Goal: Task Accomplishment & Management: Manage account settings

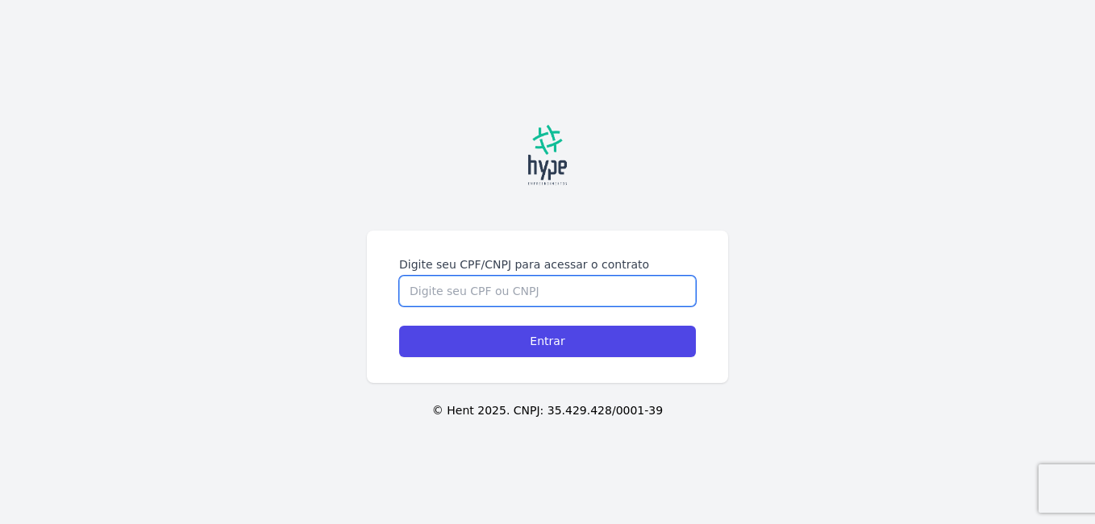
click at [430, 284] on input "Digite seu CPF/CNPJ para acessar o contrato" at bounding box center [547, 291] width 297 height 31
paste input "550.479.804-30"
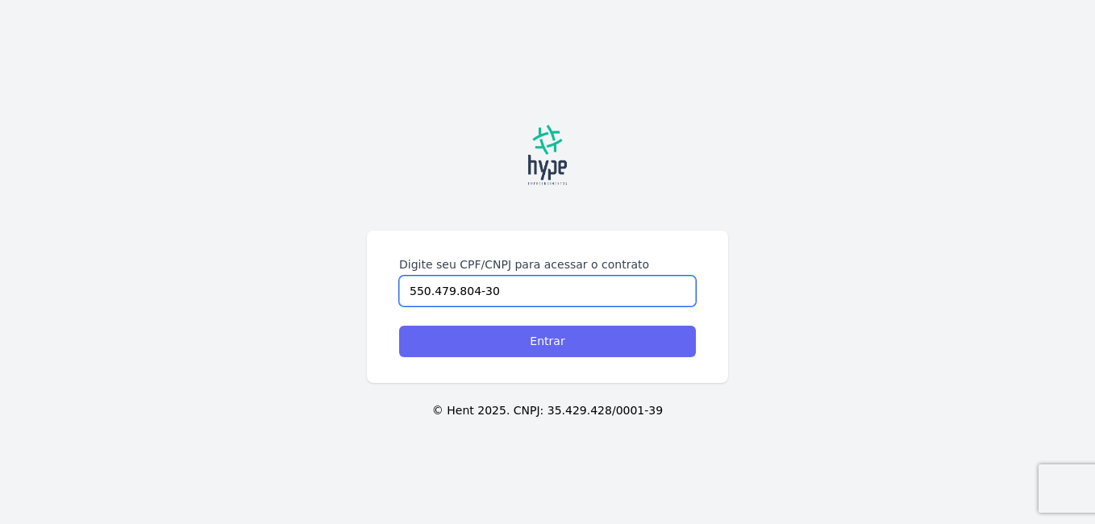
type input "550.479.804-30"
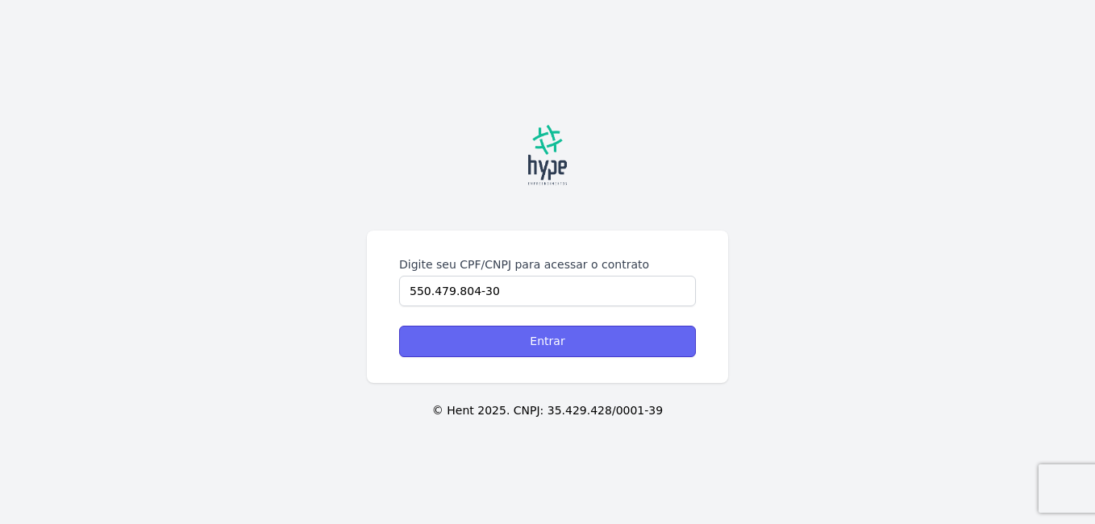
drag, startPoint x: 425, startPoint y: 333, endPoint x: 443, endPoint y: 339, distance: 19.6
click at [427, 335] on input "Entrar" at bounding box center [547, 341] width 297 height 31
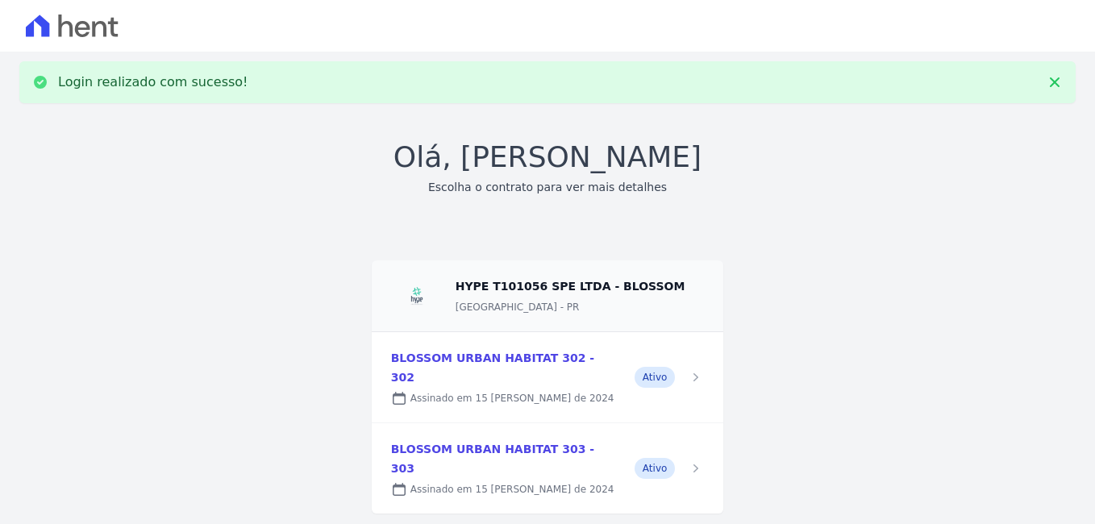
scroll to position [12, 0]
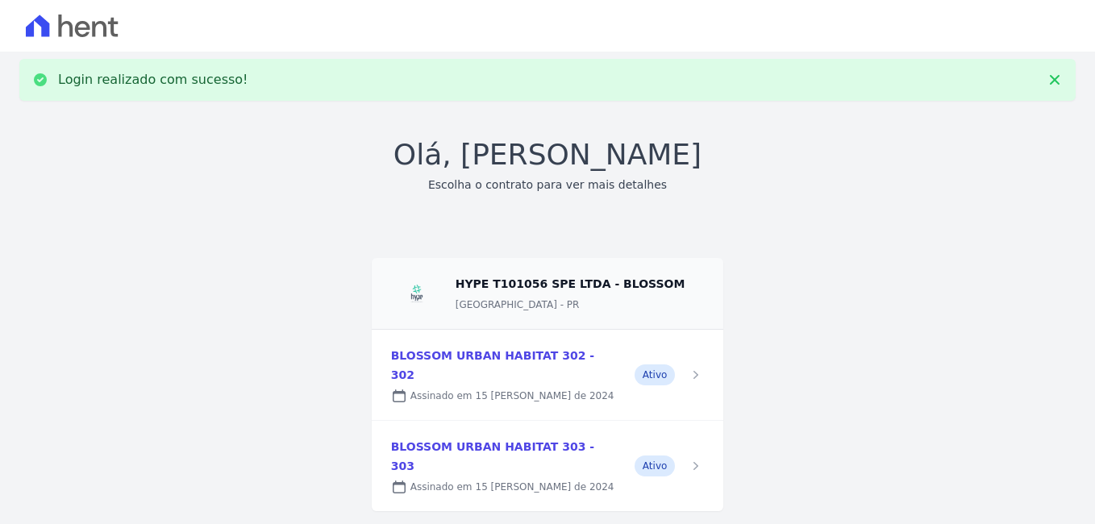
click at [460, 363] on link at bounding box center [548, 375] width 352 height 90
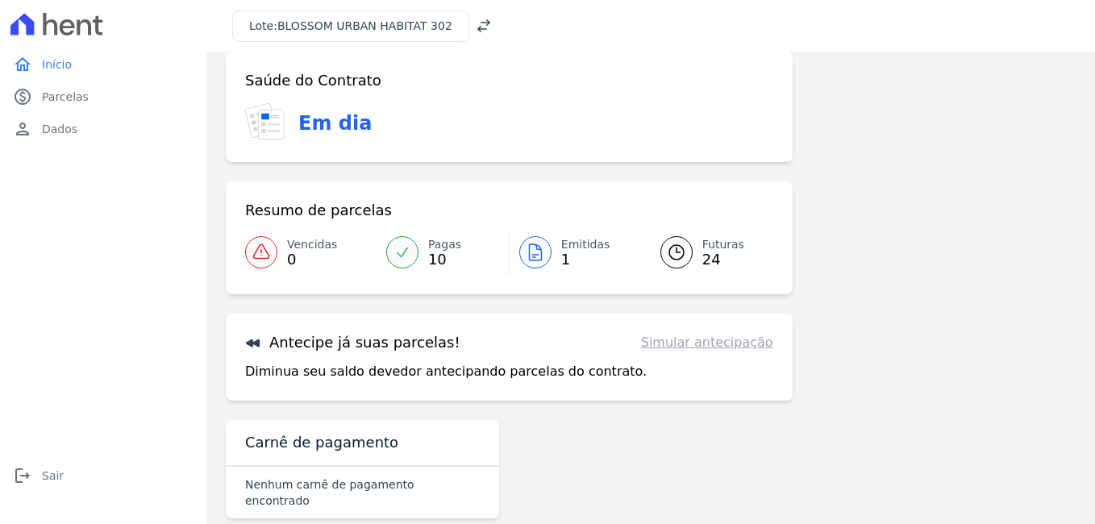
scroll to position [30, 0]
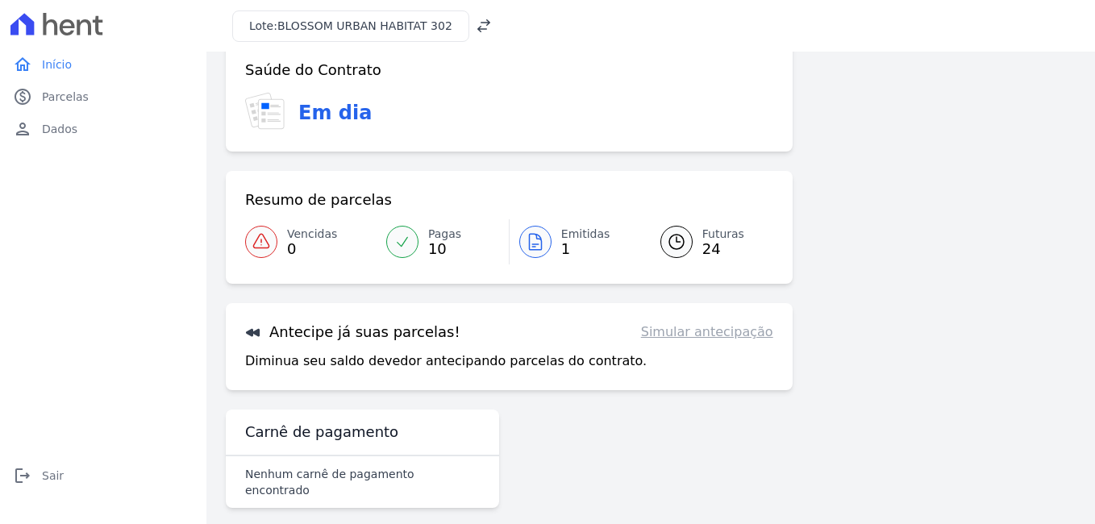
click at [529, 244] on icon at bounding box center [535, 242] width 12 height 16
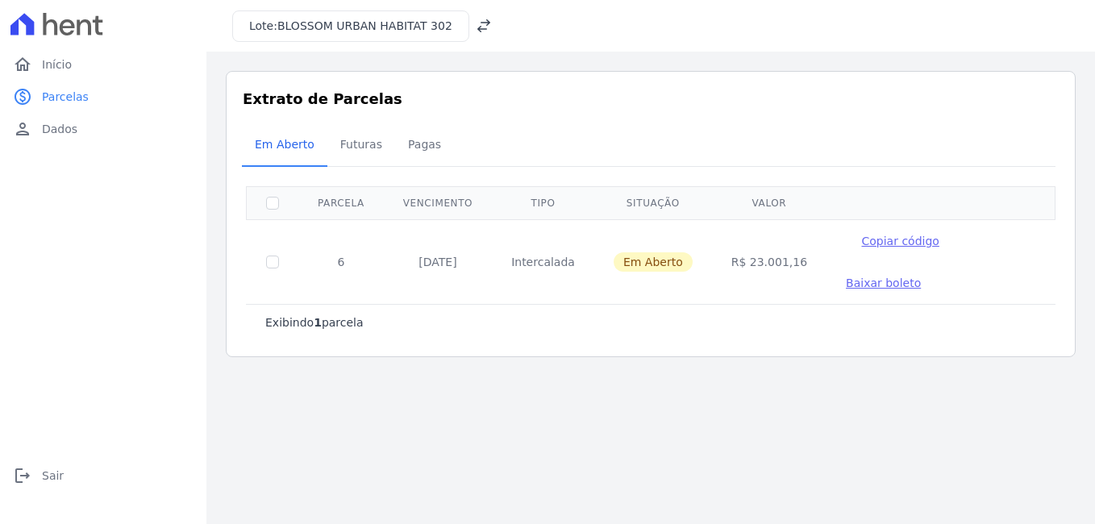
click at [920, 276] on span "Baixar boleto" at bounding box center [883, 282] width 75 height 13
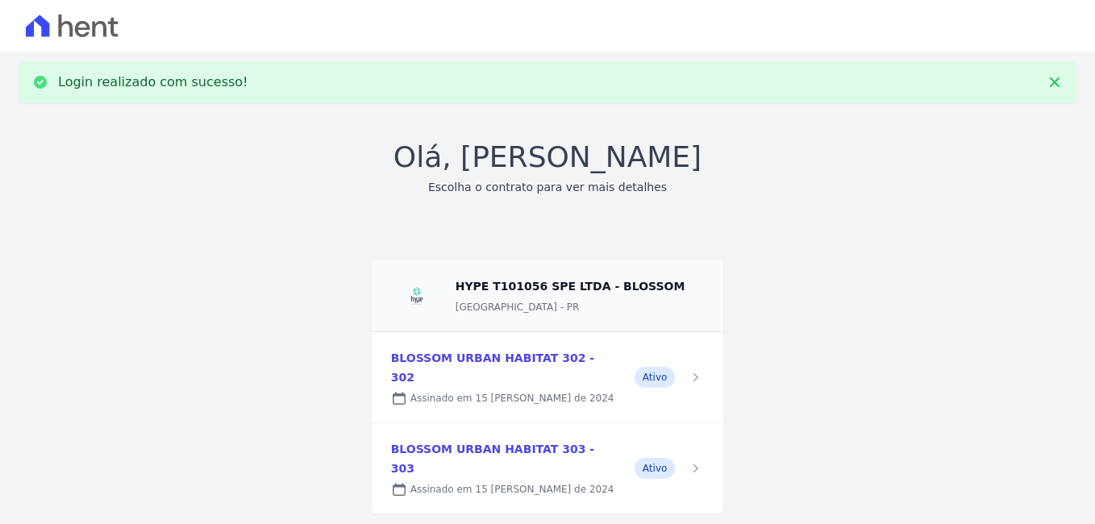
scroll to position [12, 0]
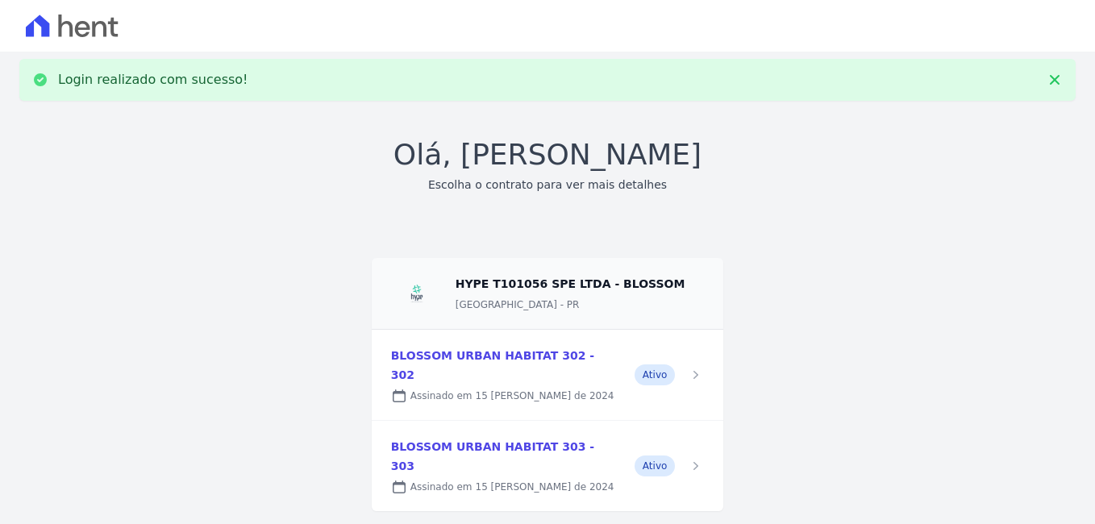
click at [501, 436] on link at bounding box center [548, 466] width 352 height 90
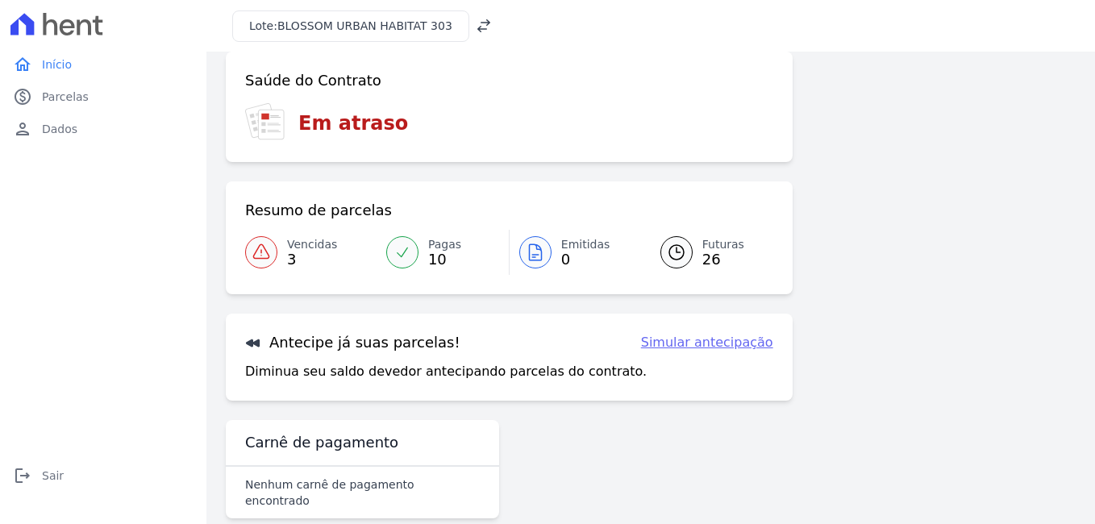
scroll to position [30, 0]
